Goal: Information Seeking & Learning: Find specific fact

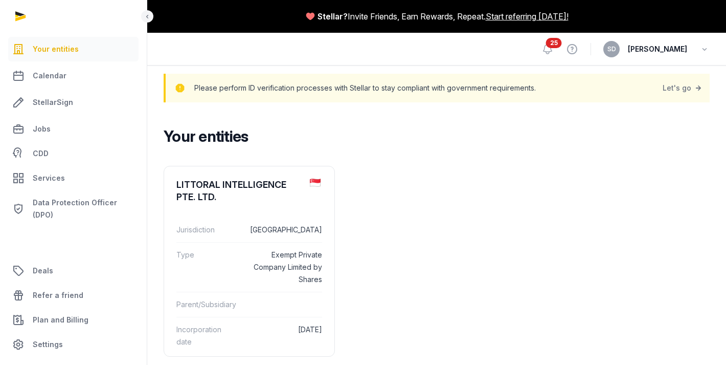
click at [20, 15] on div at bounding box center [73, 16] width 147 height 33
click at [55, 51] on span "Your entities" at bounding box center [56, 49] width 46 height 12
click at [693, 52] on div "SD [PERSON_NAME]" at bounding box center [657, 49] width 106 height 16
click at [707, 48] on icon "button" at bounding box center [705, 49] width 10 height 14
click at [619, 200] on ul "LITTORAL INTELLIGENCE PTE. LTD. Jurisdiction Singapore Type Exempt Private Comp…" at bounding box center [437, 261] width 546 height 191
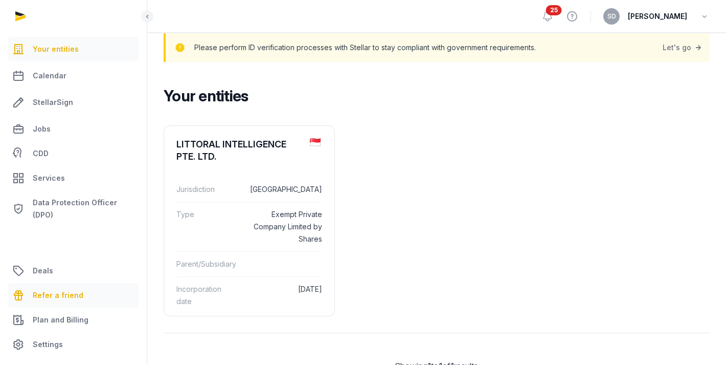
scroll to position [46, 0]
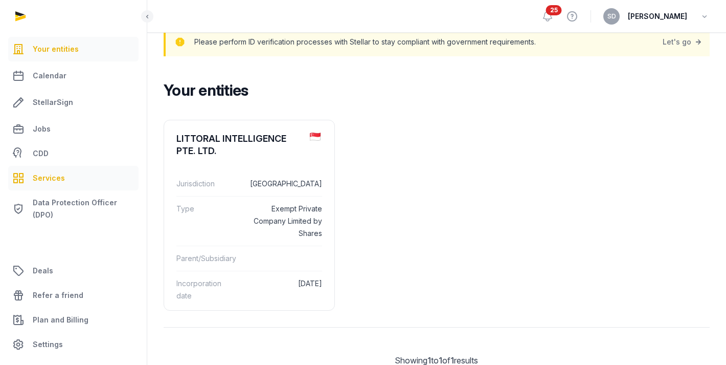
click at [54, 177] on span "Services" at bounding box center [49, 178] width 32 height 12
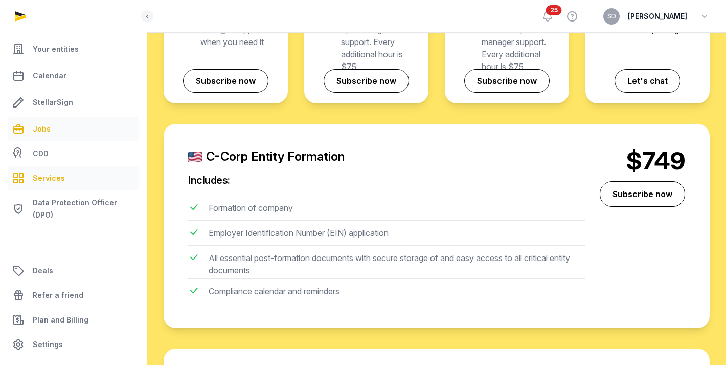
scroll to position [423, 0]
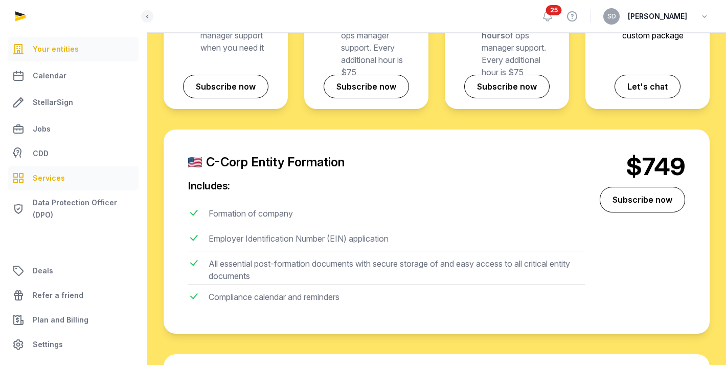
click at [79, 49] on link "Your entities" at bounding box center [73, 49] width 130 height 25
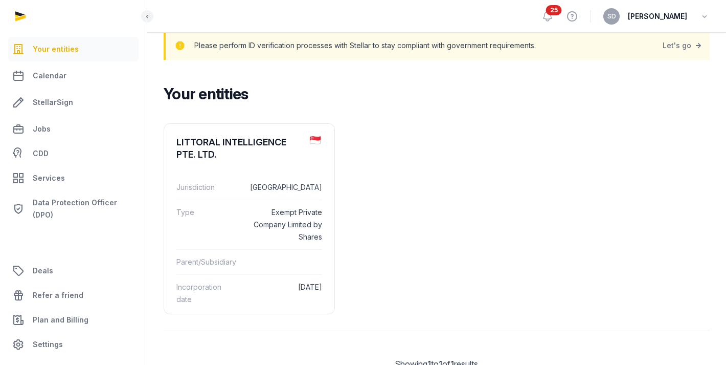
scroll to position [43, 0]
click at [37, 50] on span "Your entities" at bounding box center [56, 49] width 46 height 12
click at [250, 140] on div "LITTORAL INTELLIGENCE PTE. LTD." at bounding box center [238, 147] width 125 height 25
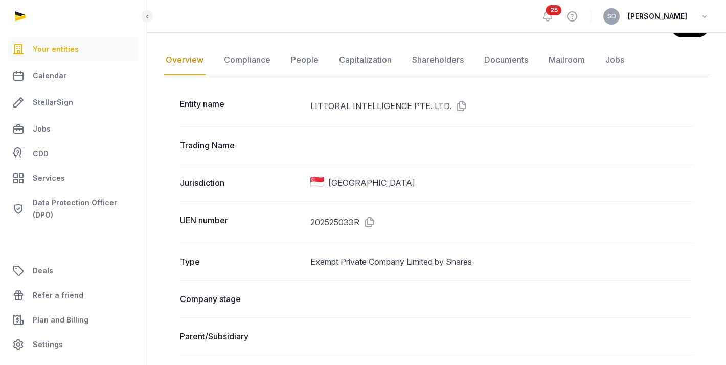
scroll to position [137, 0]
click at [519, 62] on link "Documents" at bounding box center [506, 61] width 48 height 30
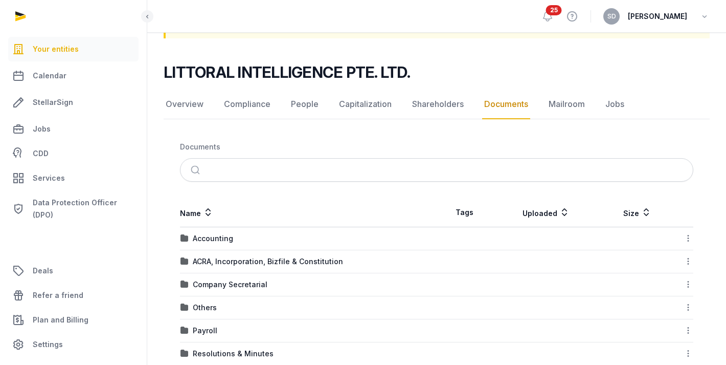
scroll to position [88, 0]
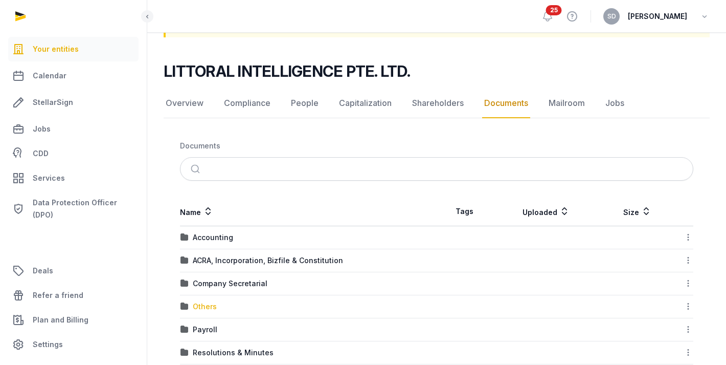
click at [205, 308] on div "Others" at bounding box center [205, 306] width 24 height 10
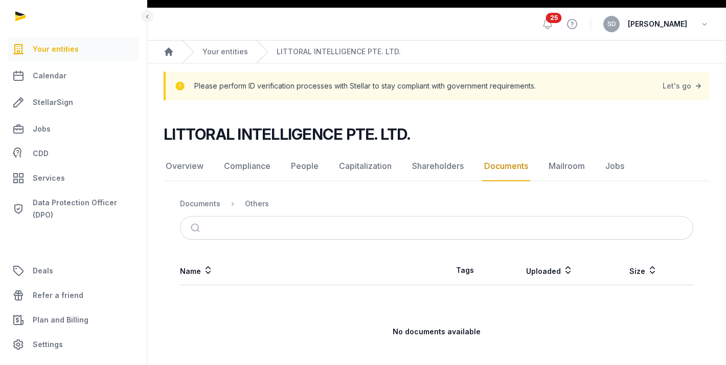
scroll to position [7, 0]
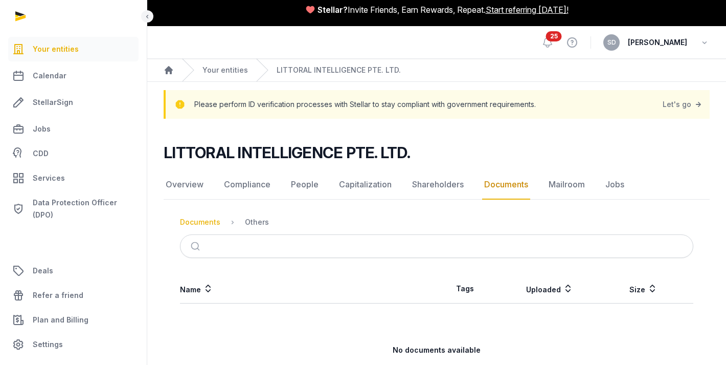
click at [206, 219] on div "Documents" at bounding box center [200, 222] width 40 height 10
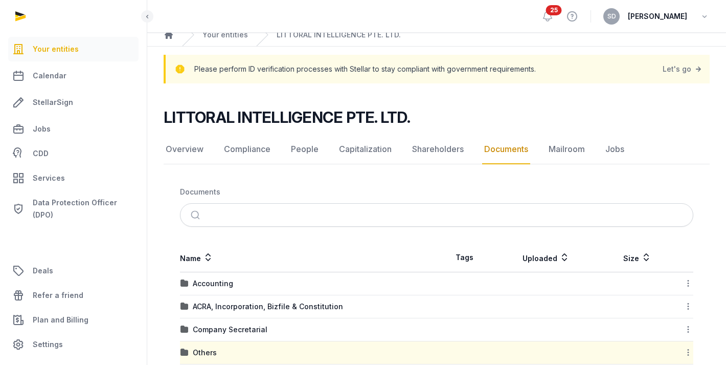
scroll to position [55, 0]
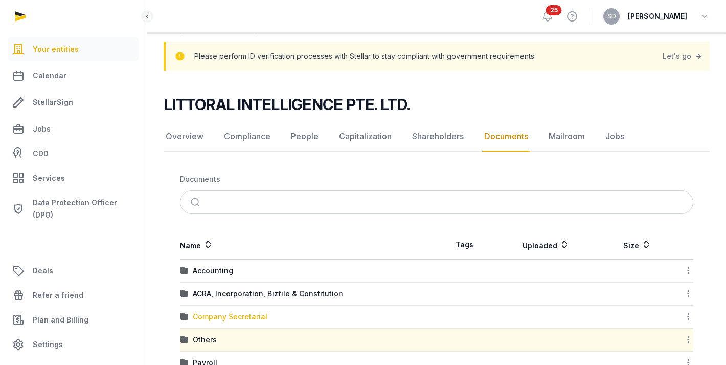
click at [229, 321] on div "Company Secretarial" at bounding box center [230, 317] width 75 height 10
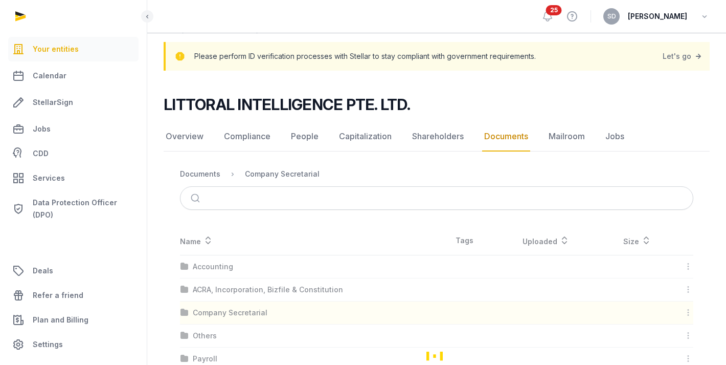
scroll to position [0, 0]
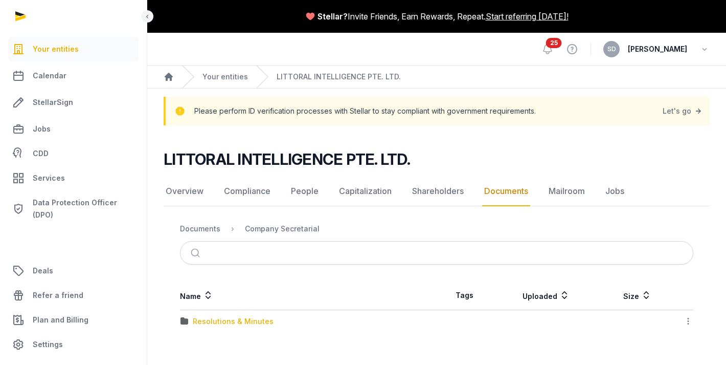
click at [209, 317] on div "Resolutions & Minutes" at bounding box center [233, 321] width 81 height 10
click at [0, 0] on div "Loading" at bounding box center [0, 0] width 0 height 0
click at [201, 319] on div "2025" at bounding box center [202, 321] width 18 height 10
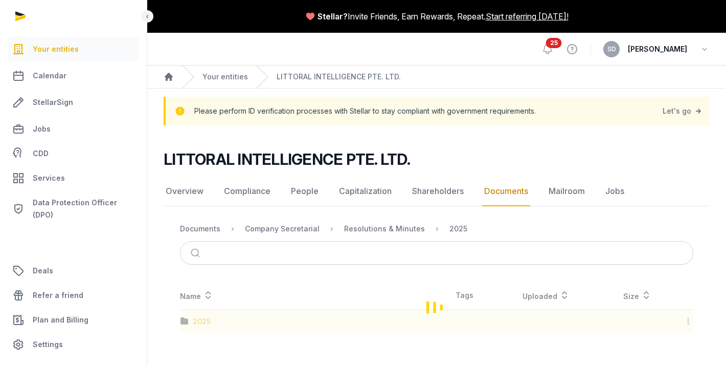
click at [201, 319] on div "Loading" at bounding box center [437, 307] width 546 height 52
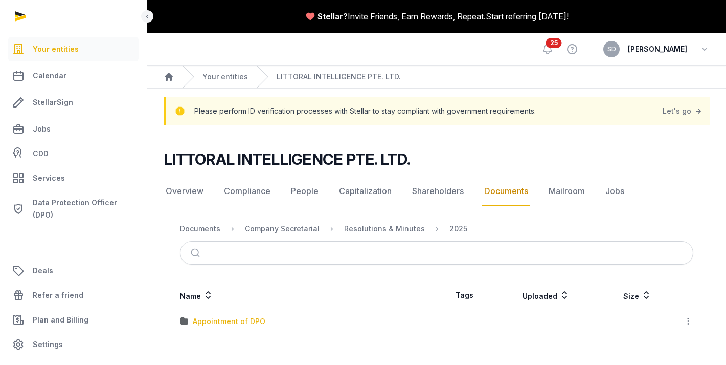
click at [228, 323] on div "Appointment of DPO" at bounding box center [229, 321] width 73 height 10
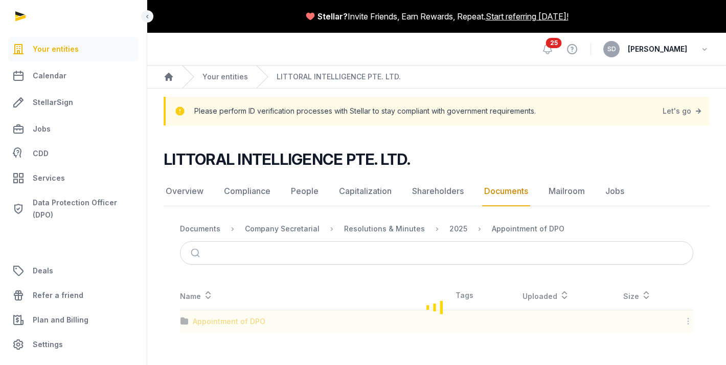
click at [228, 323] on div "Loading" at bounding box center [437, 307] width 546 height 52
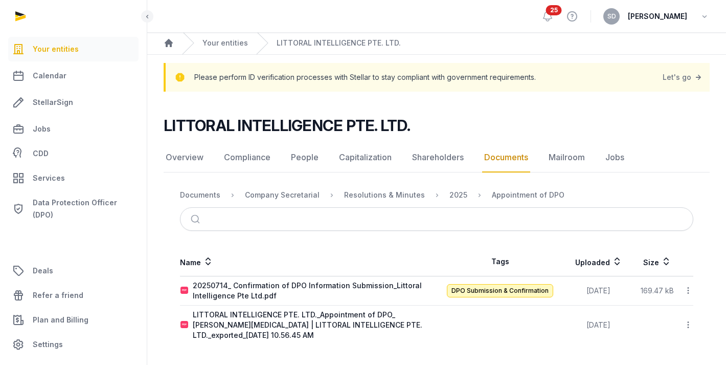
scroll to position [32, 0]
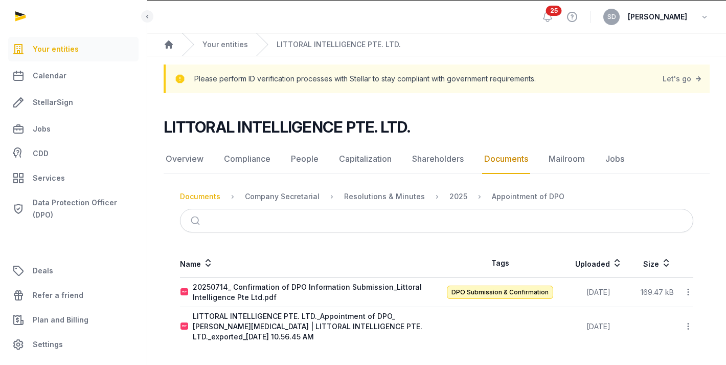
click at [200, 196] on div "Documents" at bounding box center [200, 196] width 40 height 10
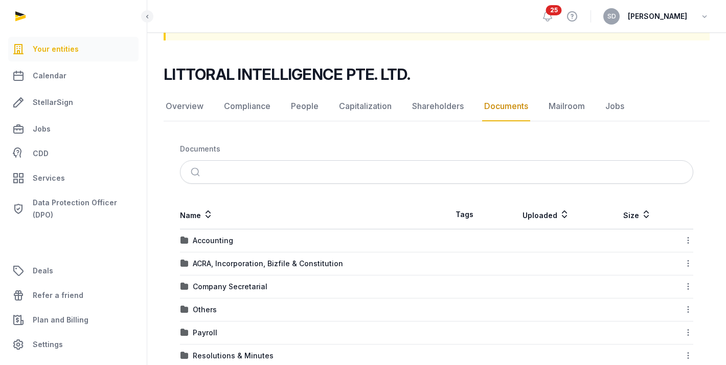
scroll to position [72, 0]
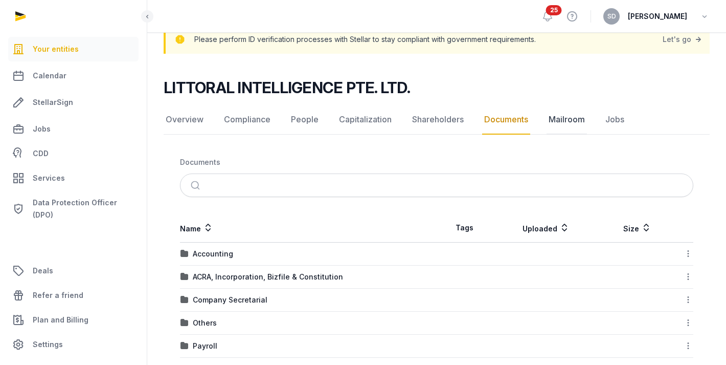
click at [575, 119] on link "Mailroom" at bounding box center [567, 120] width 40 height 30
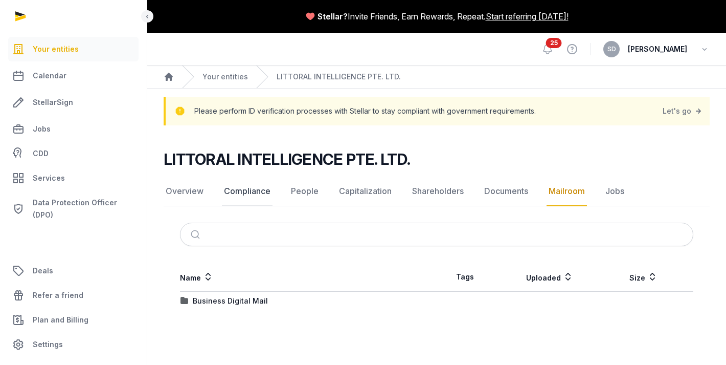
click at [245, 192] on link "Compliance" at bounding box center [247, 191] width 51 height 30
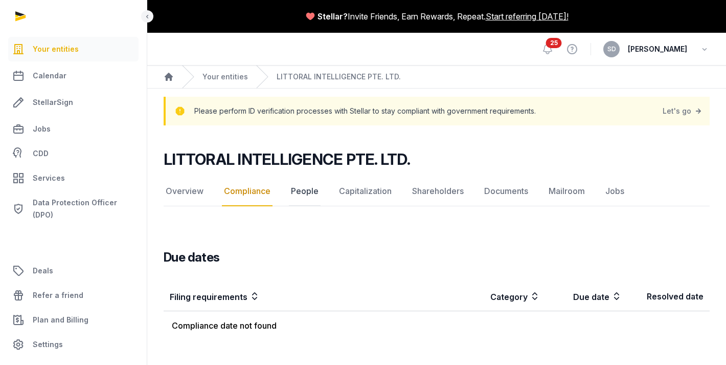
click at [304, 192] on link "People" at bounding box center [305, 191] width 32 height 30
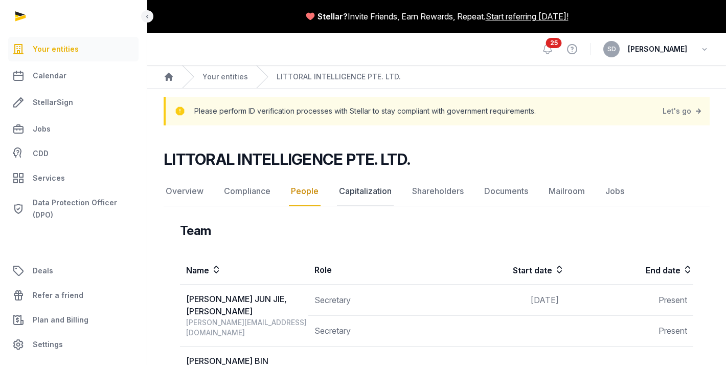
click at [361, 190] on link "Capitalization" at bounding box center [365, 191] width 57 height 30
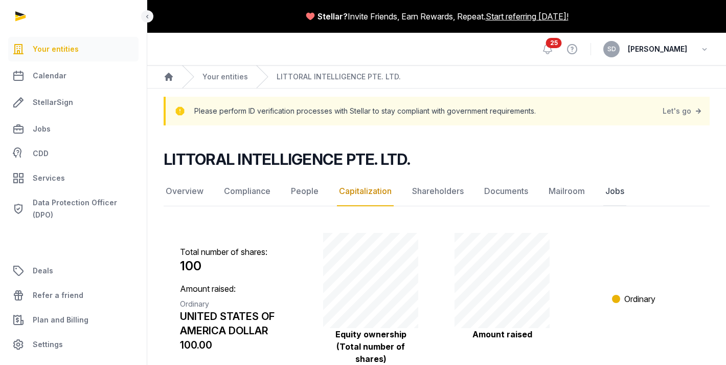
click at [614, 195] on link "Jobs" at bounding box center [615, 191] width 23 height 30
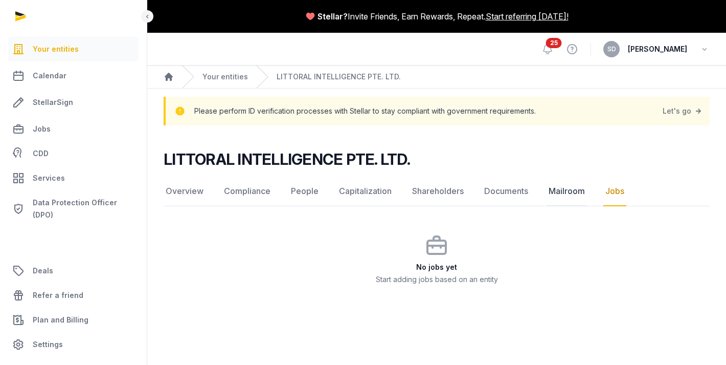
click at [577, 189] on link "Mailroom" at bounding box center [567, 191] width 40 height 30
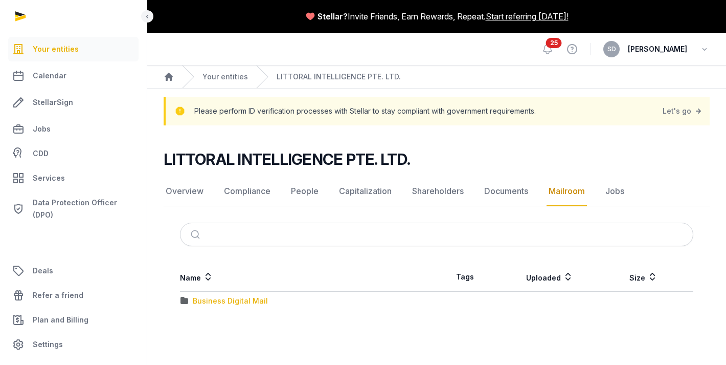
click at [232, 298] on div "Business Digital Mail" at bounding box center [230, 301] width 75 height 10
click at [0, 0] on div "Loading" at bounding box center [0, 0] width 0 height 0
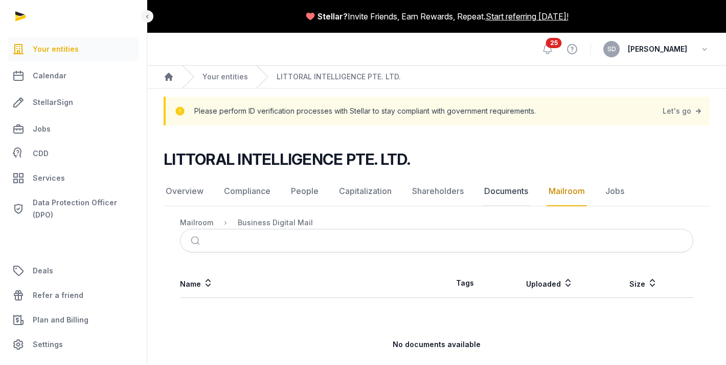
click at [502, 189] on link "Documents" at bounding box center [506, 191] width 48 height 30
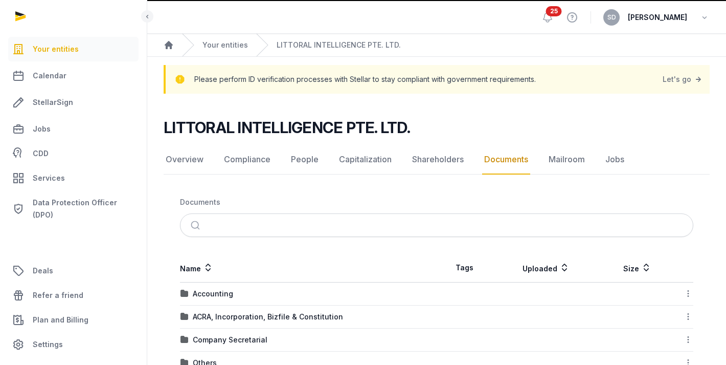
scroll to position [34, 0]
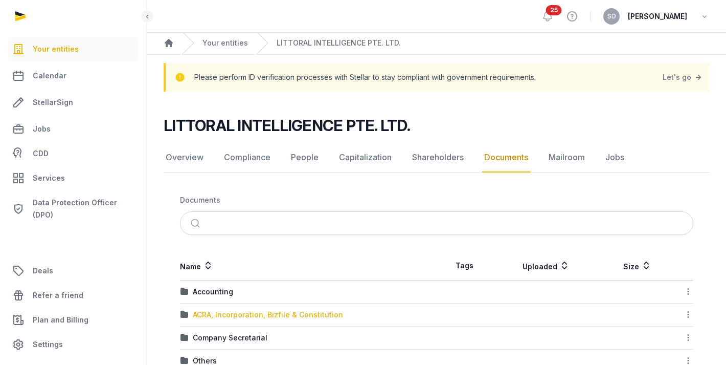
click at [290, 316] on div "ACRA, Incorporation, Bizfile & Constitution" at bounding box center [268, 315] width 150 height 10
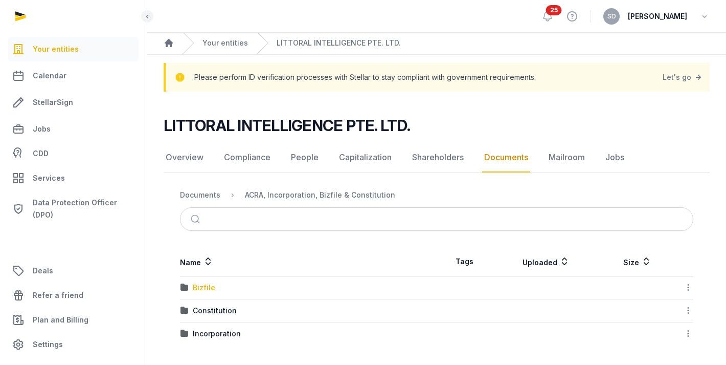
click at [204, 284] on div "Bizfile" at bounding box center [204, 287] width 23 height 10
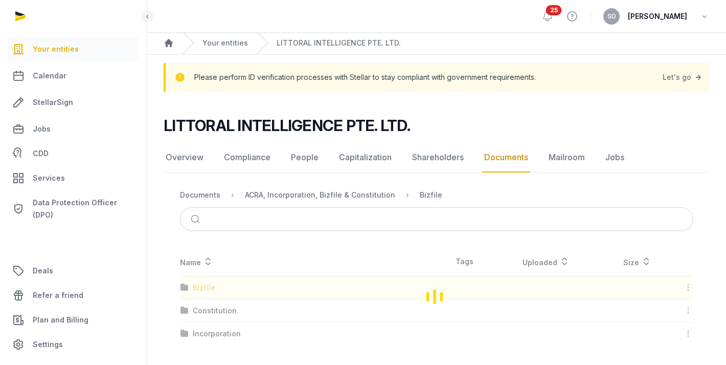
click at [204, 284] on div "Loading" at bounding box center [437, 296] width 546 height 98
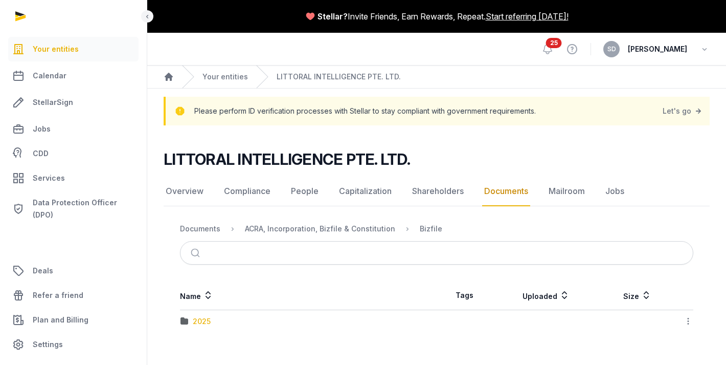
scroll to position [0, 0]
click at [197, 323] on div "2025" at bounding box center [202, 321] width 18 height 10
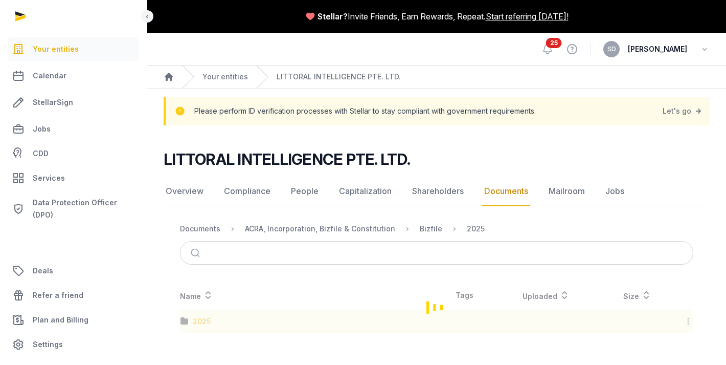
click at [197, 323] on div "Loading" at bounding box center [437, 307] width 546 height 52
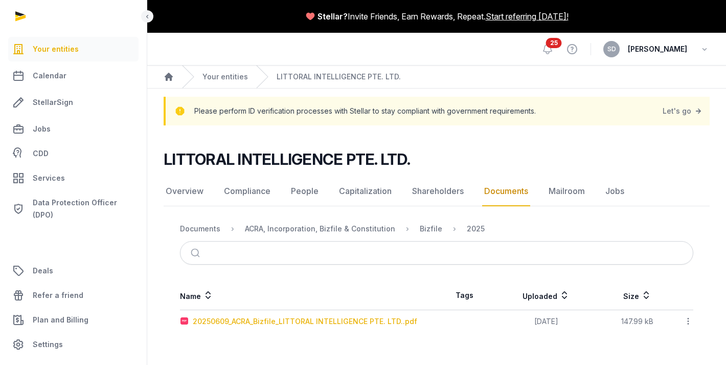
click at [227, 321] on div "20250609_ACRA_Bizfile_LITTORAL INTELLIGENCE PTE. LTD..pdf" at bounding box center [305, 321] width 225 height 10
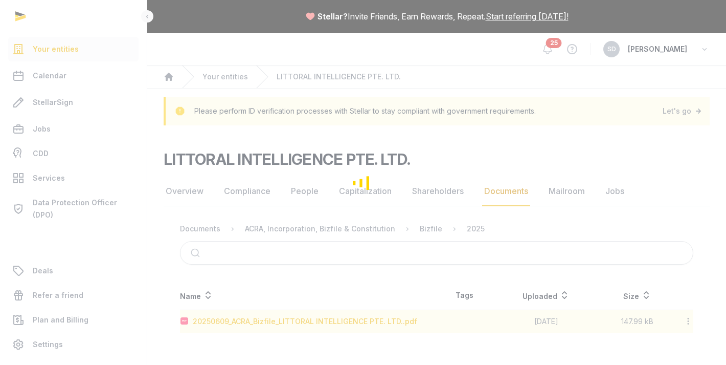
click at [227, 321] on div "Loading" at bounding box center [363, 182] width 726 height 365
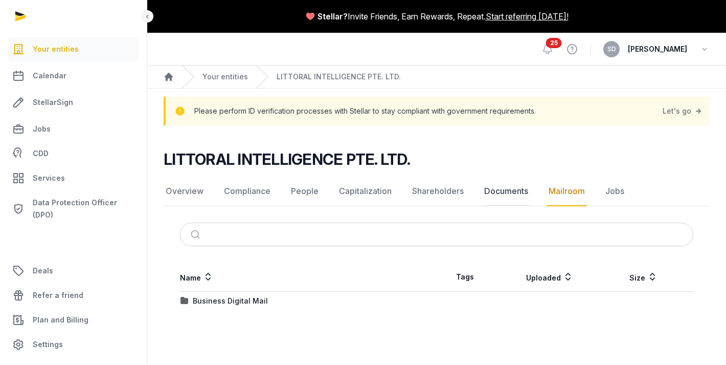
click at [511, 191] on link "Documents" at bounding box center [506, 191] width 48 height 30
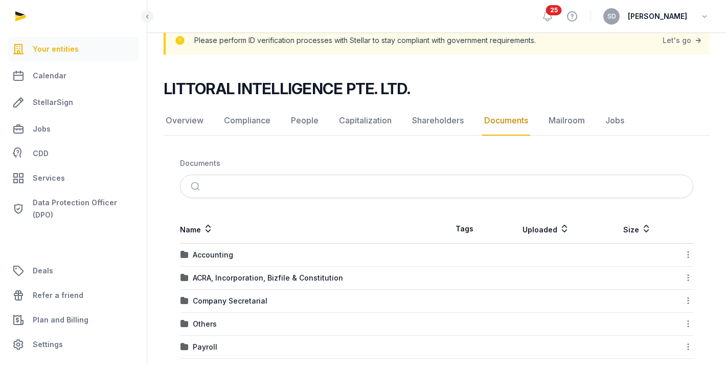
scroll to position [123, 0]
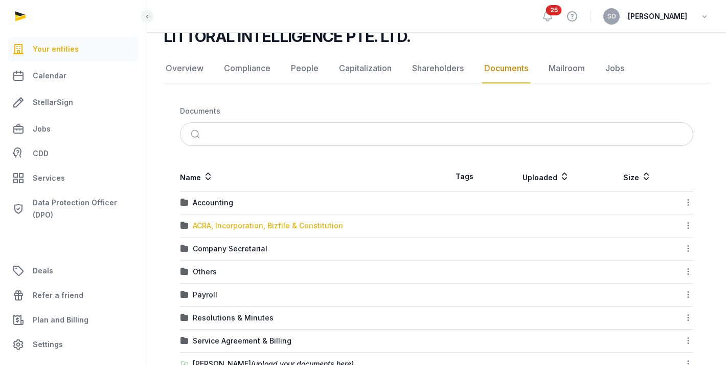
click at [245, 228] on div "ACRA, Incorporation, Bizfile & Constitution" at bounding box center [268, 225] width 150 height 10
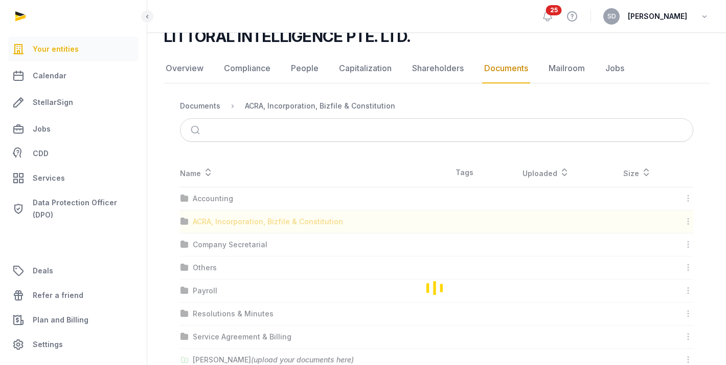
click at [245, 228] on div "Loading" at bounding box center [437, 287] width 546 height 259
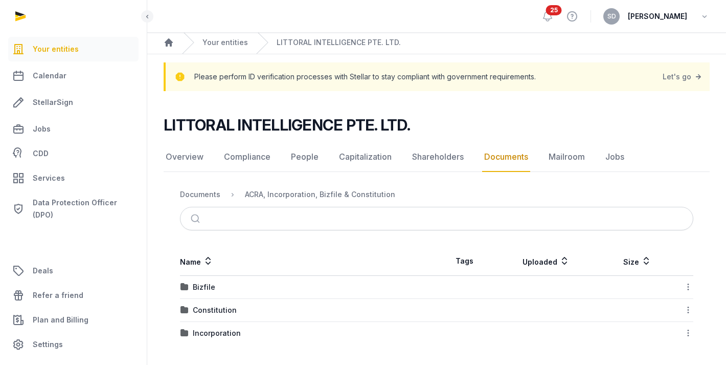
scroll to position [34, 0]
click at [205, 289] on div "Bizfile" at bounding box center [204, 287] width 23 height 10
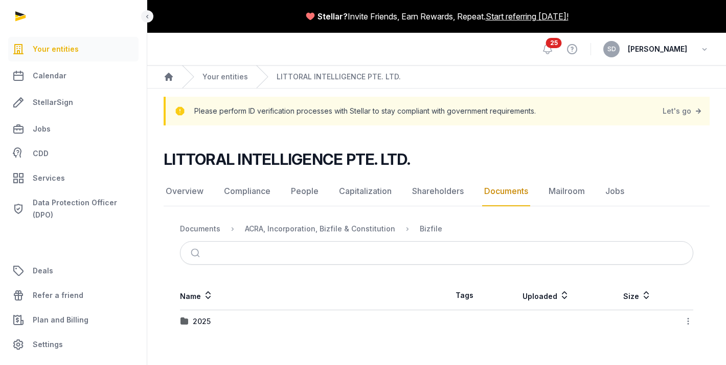
scroll to position [0, 0]
click at [194, 321] on div "2025" at bounding box center [202, 321] width 18 height 10
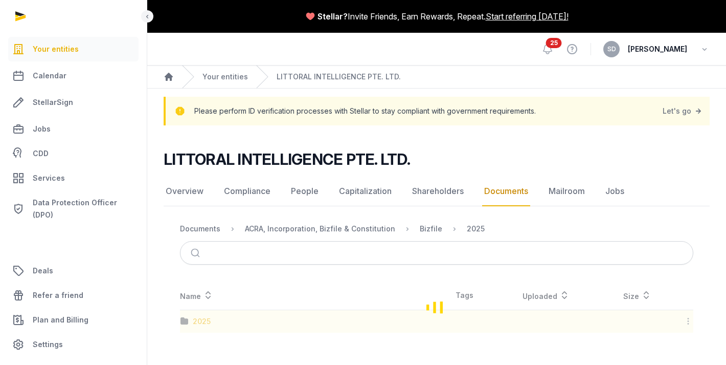
click at [194, 321] on div "Loading" at bounding box center [437, 307] width 546 height 52
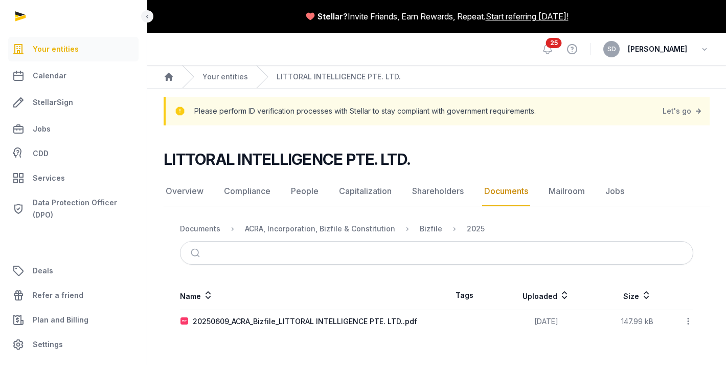
click at [505, 189] on link "Documents" at bounding box center [506, 191] width 48 height 30
click at [496, 193] on link "Documents" at bounding box center [506, 191] width 48 height 30
click at [247, 321] on div "20250609_ACRA_Bizfile_LITTORAL INTELLIGENCE PTE. LTD..pdf" at bounding box center [305, 321] width 225 height 10
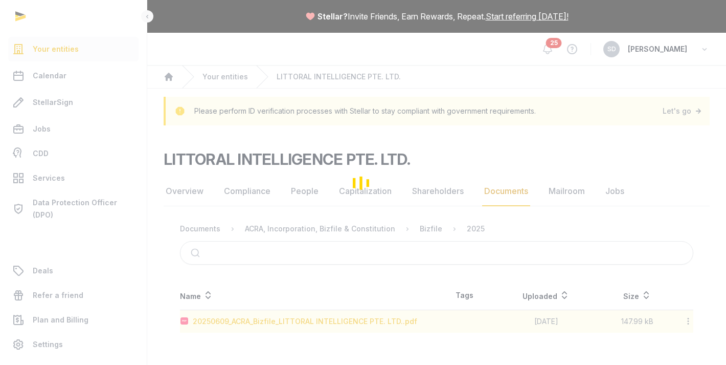
click at [247, 321] on div "Loading" at bounding box center [363, 182] width 726 height 365
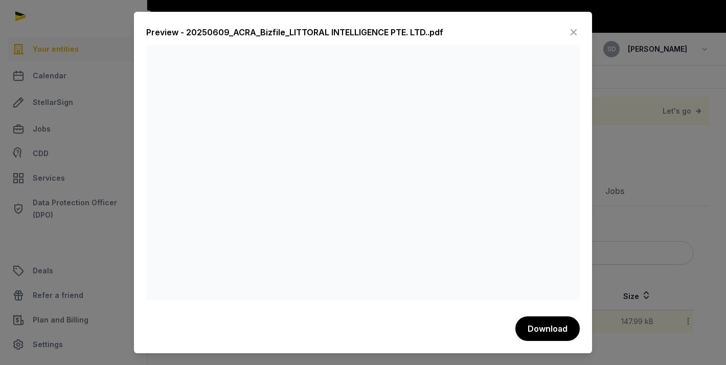
click at [581, 29] on div "Preview - 20250609_ACRA_Bizfile_LITTORAL INTELLIGENCE PTE. LTD..pdf Download" at bounding box center [363, 182] width 458 height 341
click at [572, 30] on icon at bounding box center [574, 32] width 12 height 16
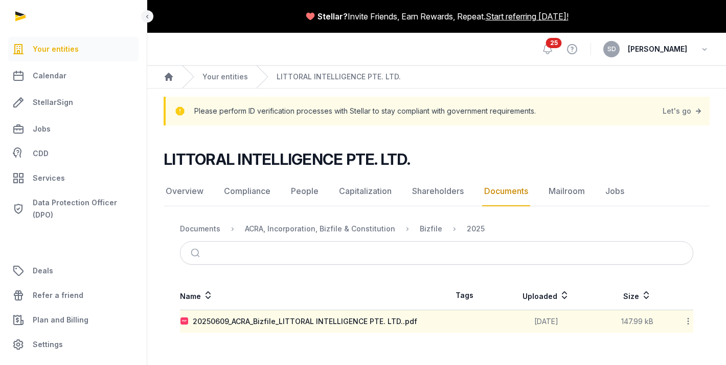
click at [502, 195] on link "Documents" at bounding box center [506, 191] width 48 height 30
